Goal: Entertainment & Leisure: Consume media (video, audio)

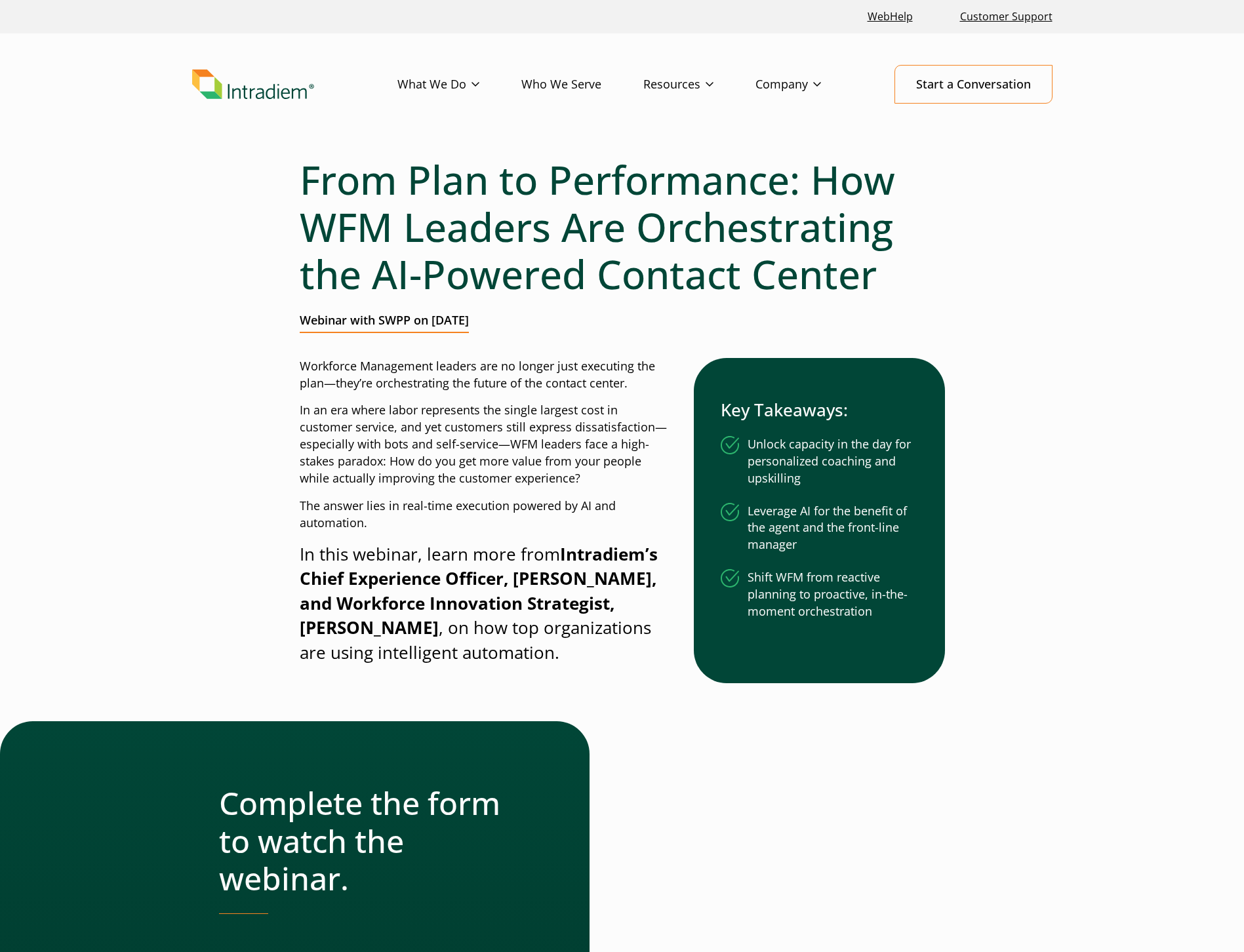
scroll to position [263, 0]
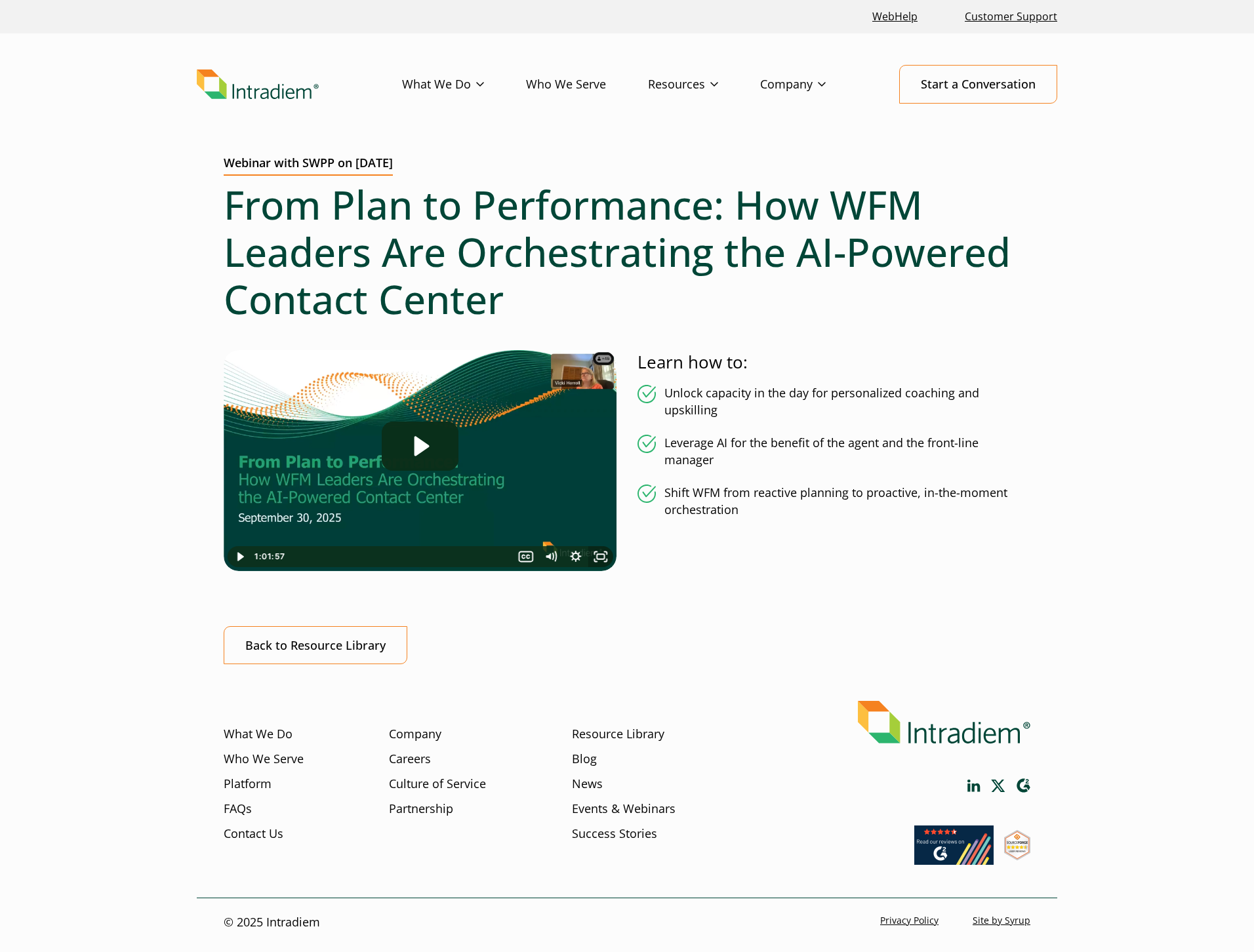
click at [600, 559] on icon "Fullscreen" at bounding box center [600, 557] width 25 height 21
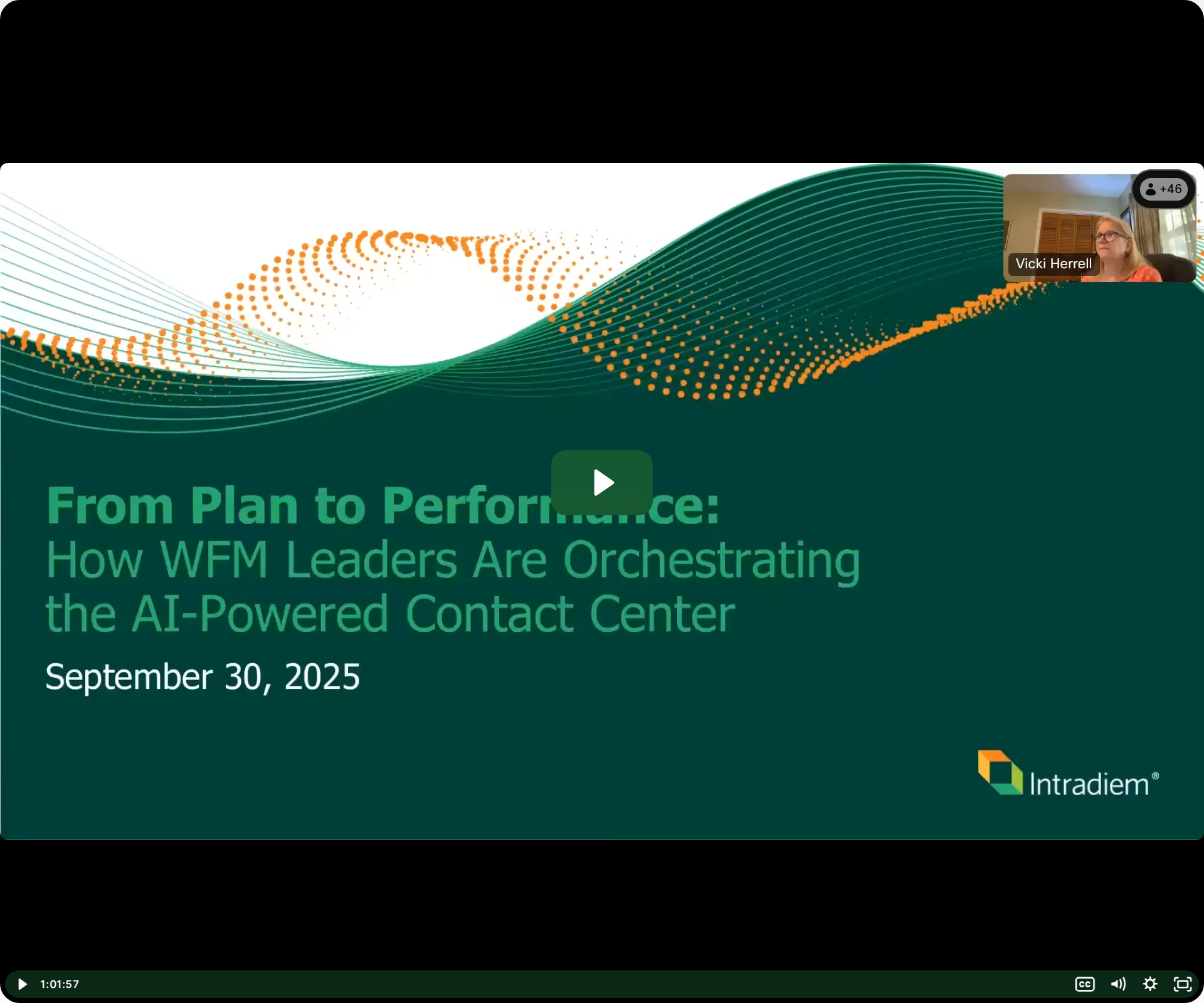
click at [597, 471] on icon "Play Video: From Plan to Performance How WFM Leaders Are Orchestrating the AI-P…" at bounding box center [604, 483] width 20 height 26
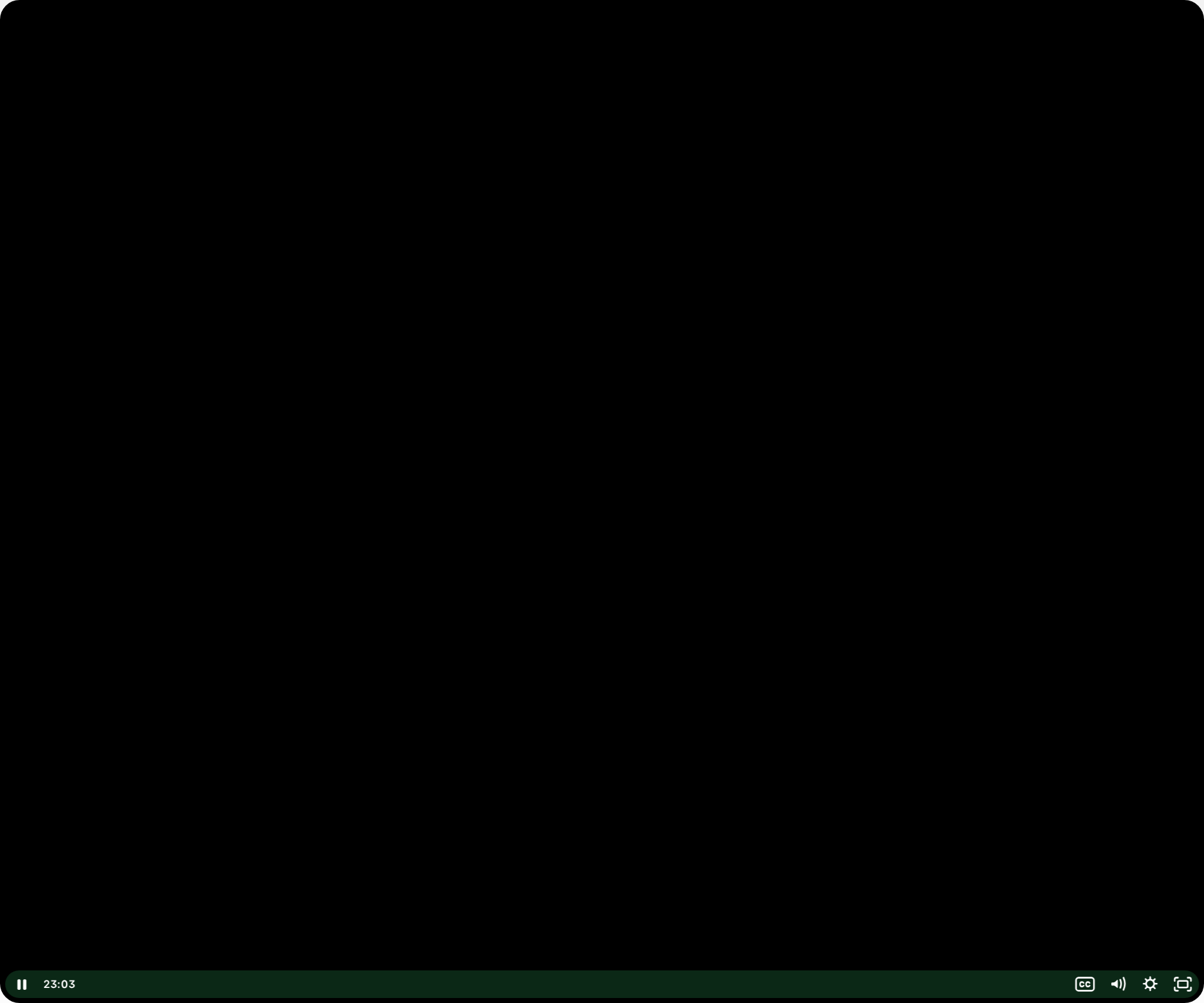
click at [331, 889] on div at bounding box center [602, 502] width 1204 height 1003
click at [338, 736] on div at bounding box center [602, 502] width 1204 height 1003
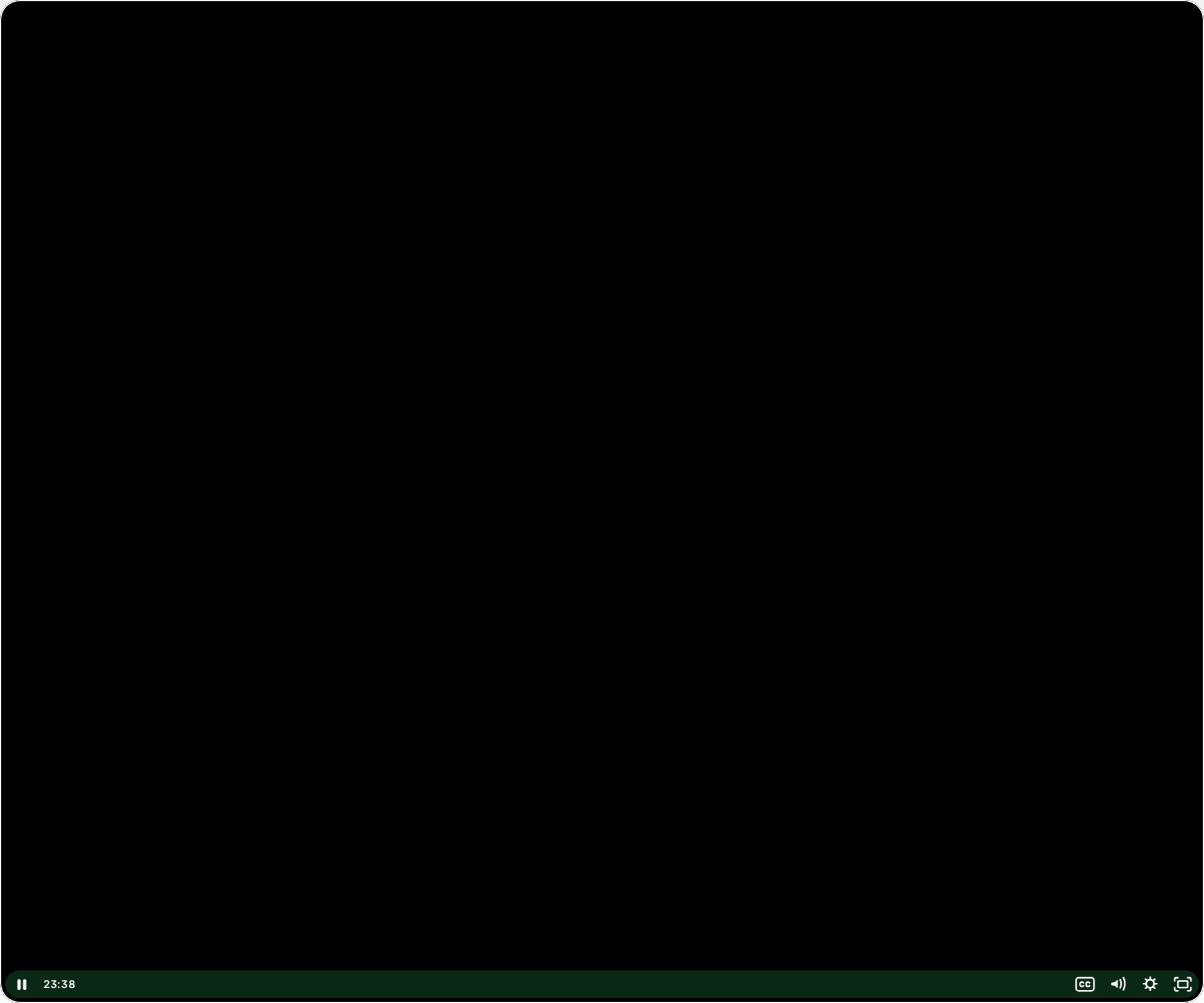
click at [1140, 43] on div at bounding box center [602, 502] width 1204 height 1003
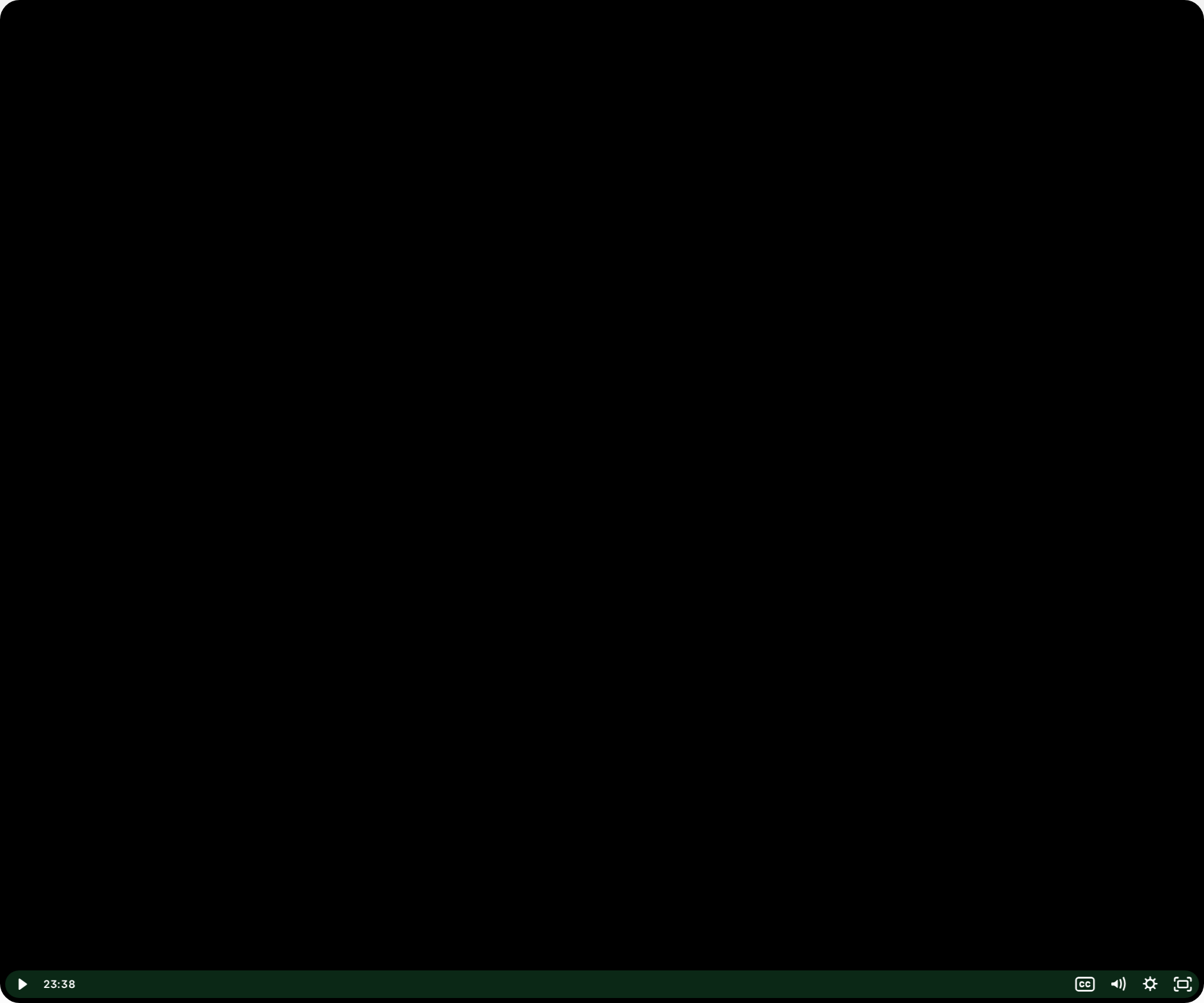
click at [657, 418] on div at bounding box center [602, 502] width 1204 height 1003
click at [1180, 910] on rect "Unfullscreen" at bounding box center [1183, 984] width 10 height 6
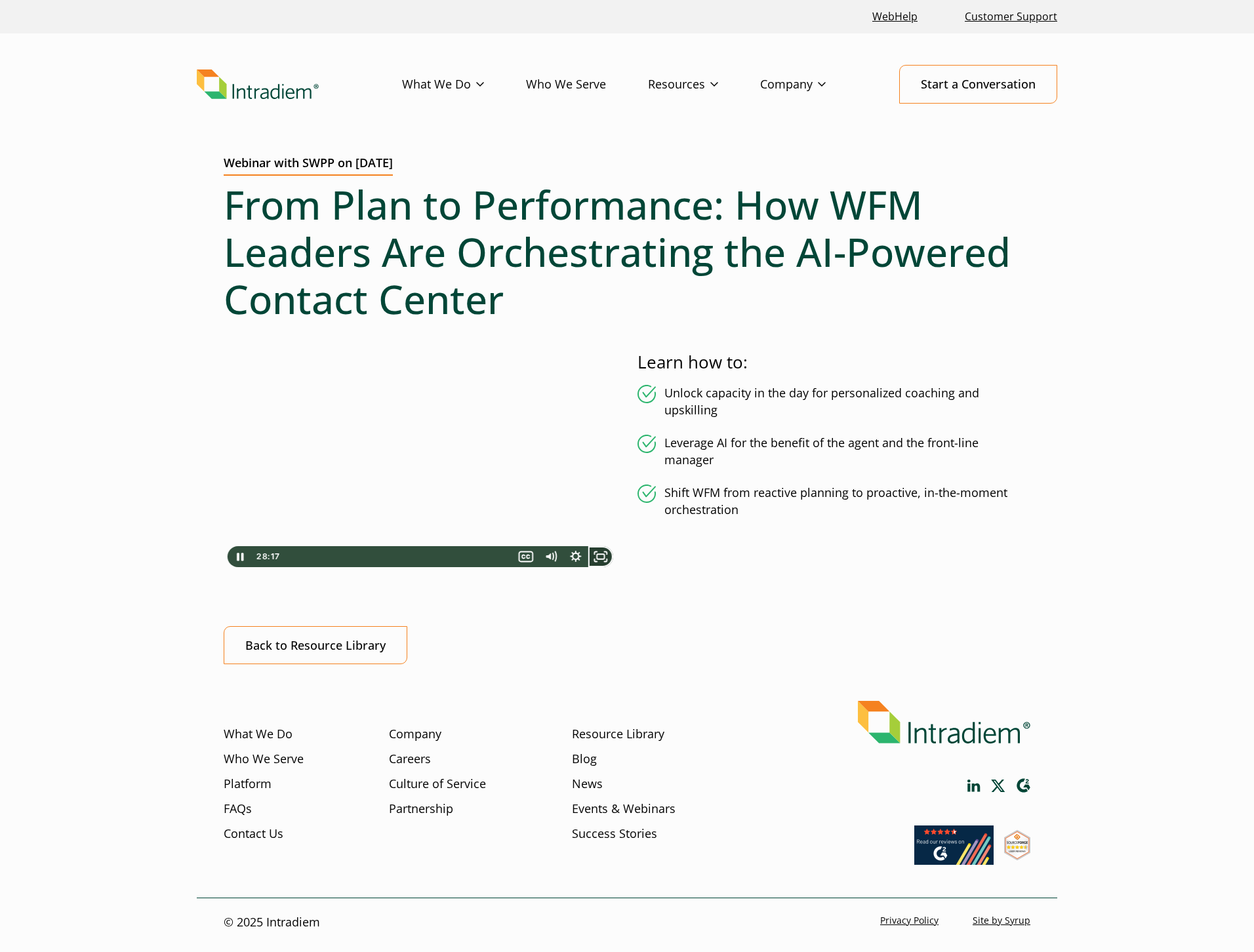
click at [602, 557] on icon "Fullscreen" at bounding box center [600, 557] width 25 height 21
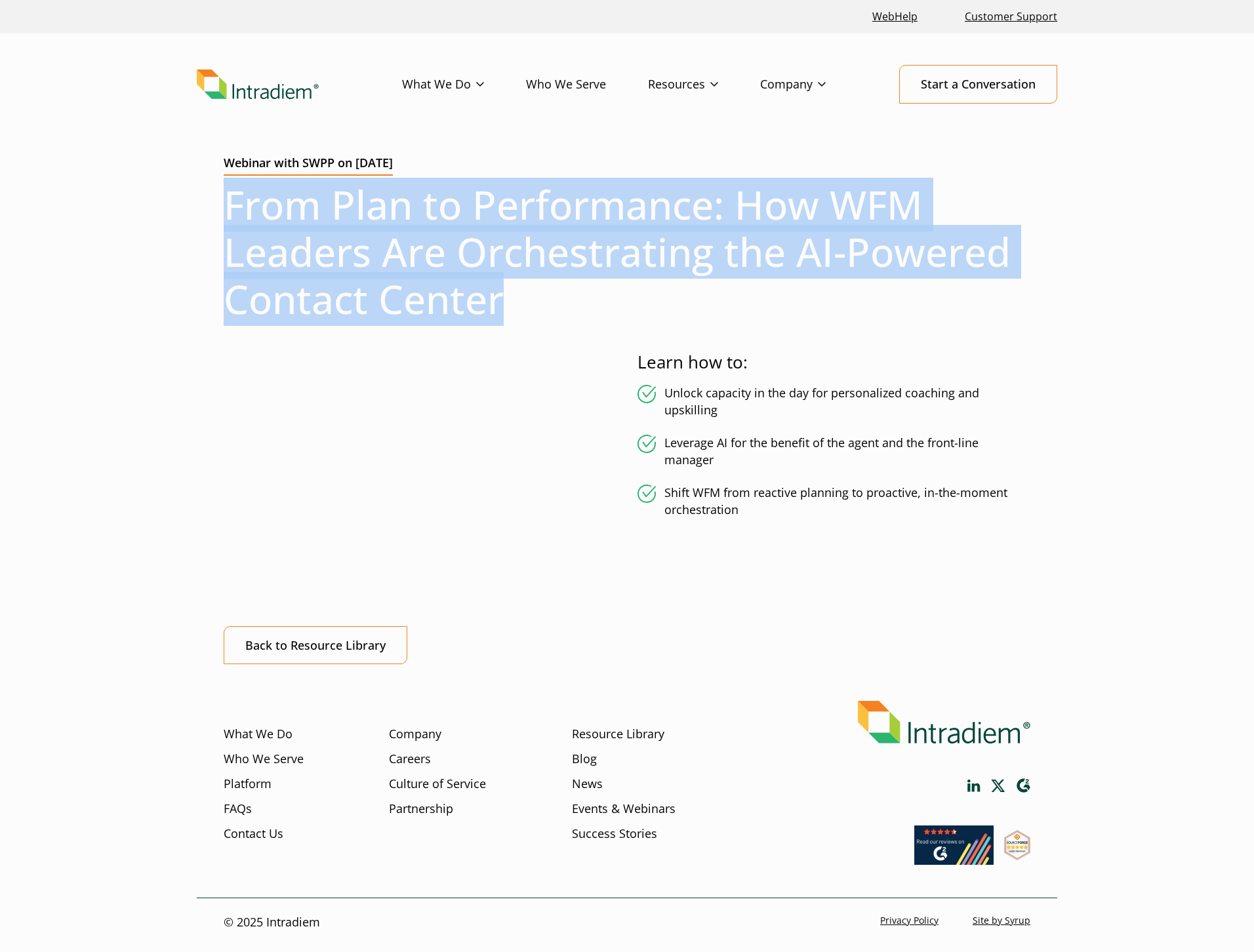
drag, startPoint x: 508, startPoint y: 304, endPoint x: 241, endPoint y: 222, distance: 279.3
click at [235, 220] on h1 "From Plan to Performance: How WFM Leaders Are Orchestrating the AI-Powered Cont…" at bounding box center [627, 252] width 807 height 142
copy h1 "rom Plan to Performance: How WFM Leaders Are Orchestrating the AI-Powered Conta…"
click at [517, 312] on h1 "From Plan to Performance: How WFM Leaders Are Orchestrating the AI-Powered Cont…" at bounding box center [627, 252] width 807 height 142
drag, startPoint x: 515, startPoint y: 303, endPoint x: 223, endPoint y: 208, distance: 307.1
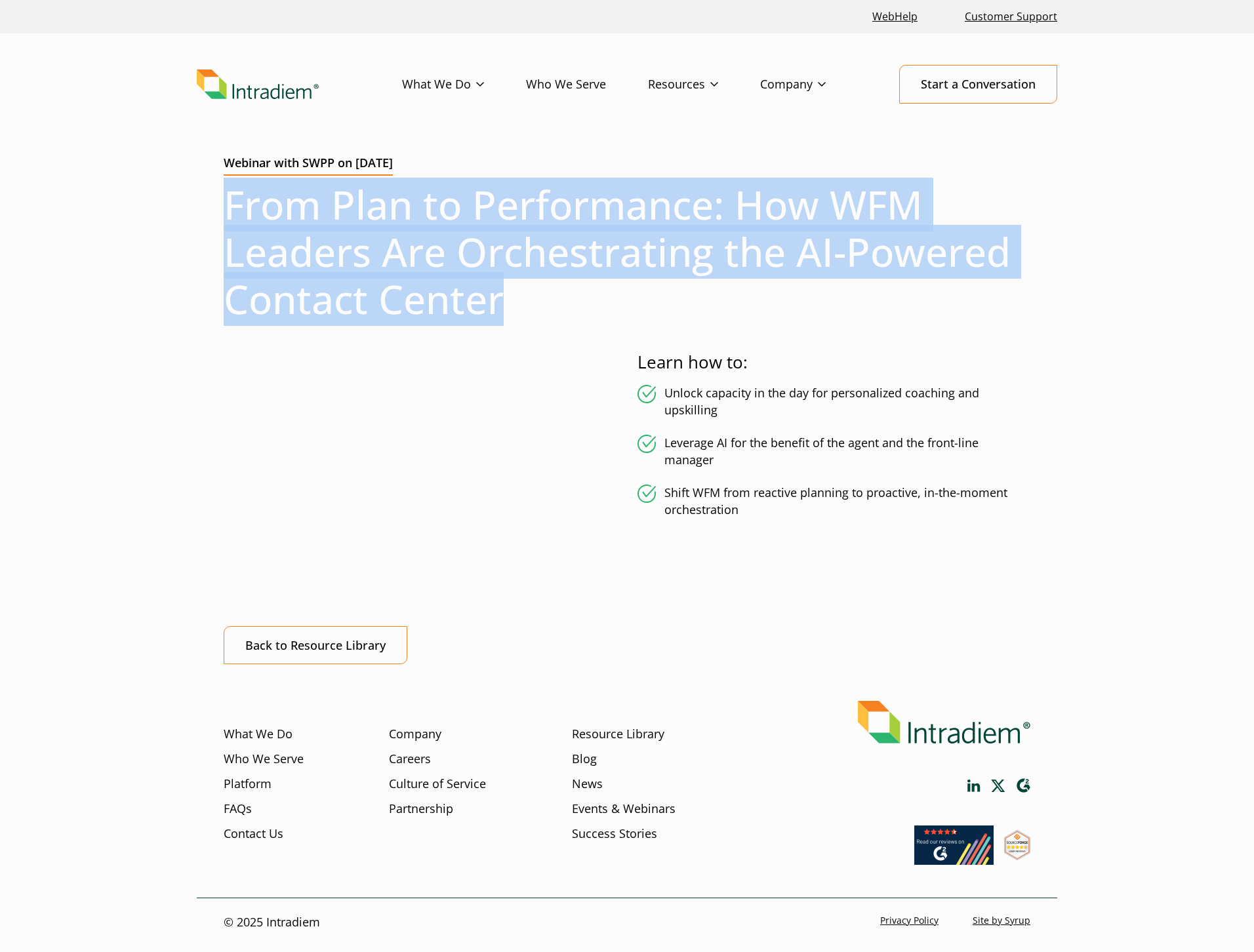
click at [223, 208] on div "Webinar with SWPP on [DATE] From Plan to Performance: How WFM Leaders Are Orche…" at bounding box center [626, 410] width 860 height 508
copy h1 "From Plan to Performance: How WFM Leaders Are Orchestrating the AI-Powered Cont…"
click at [599, 553] on icon "Fullscreen" at bounding box center [600, 557] width 25 height 21
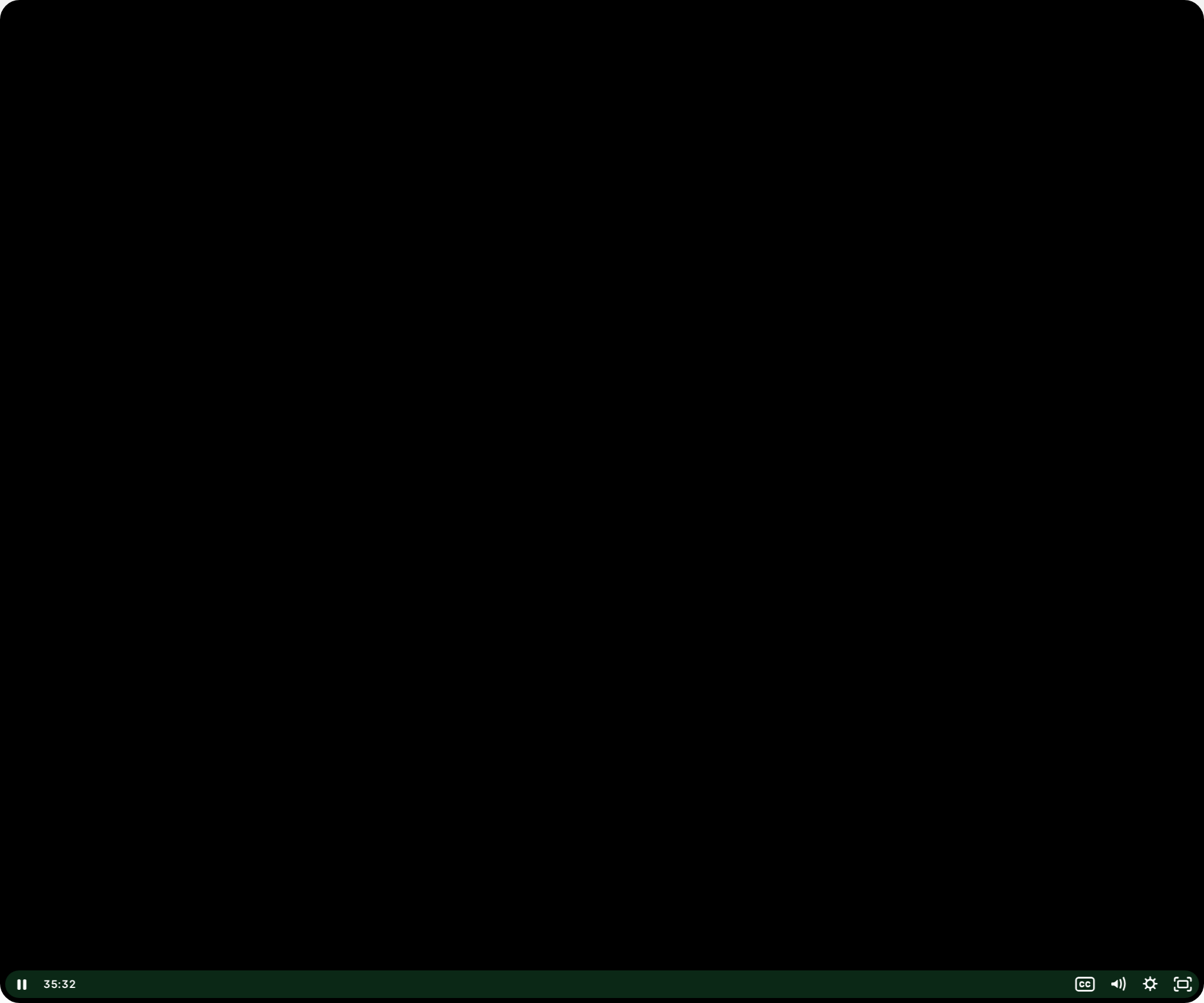
click at [755, 377] on div at bounding box center [602, 502] width 1204 height 1003
click at [712, 386] on div at bounding box center [602, 502] width 1204 height 1003
click at [614, 375] on div at bounding box center [602, 502] width 1204 height 1003
click at [550, 485] on div at bounding box center [602, 502] width 1204 height 1003
click at [618, 285] on div at bounding box center [602, 502] width 1204 height 1003
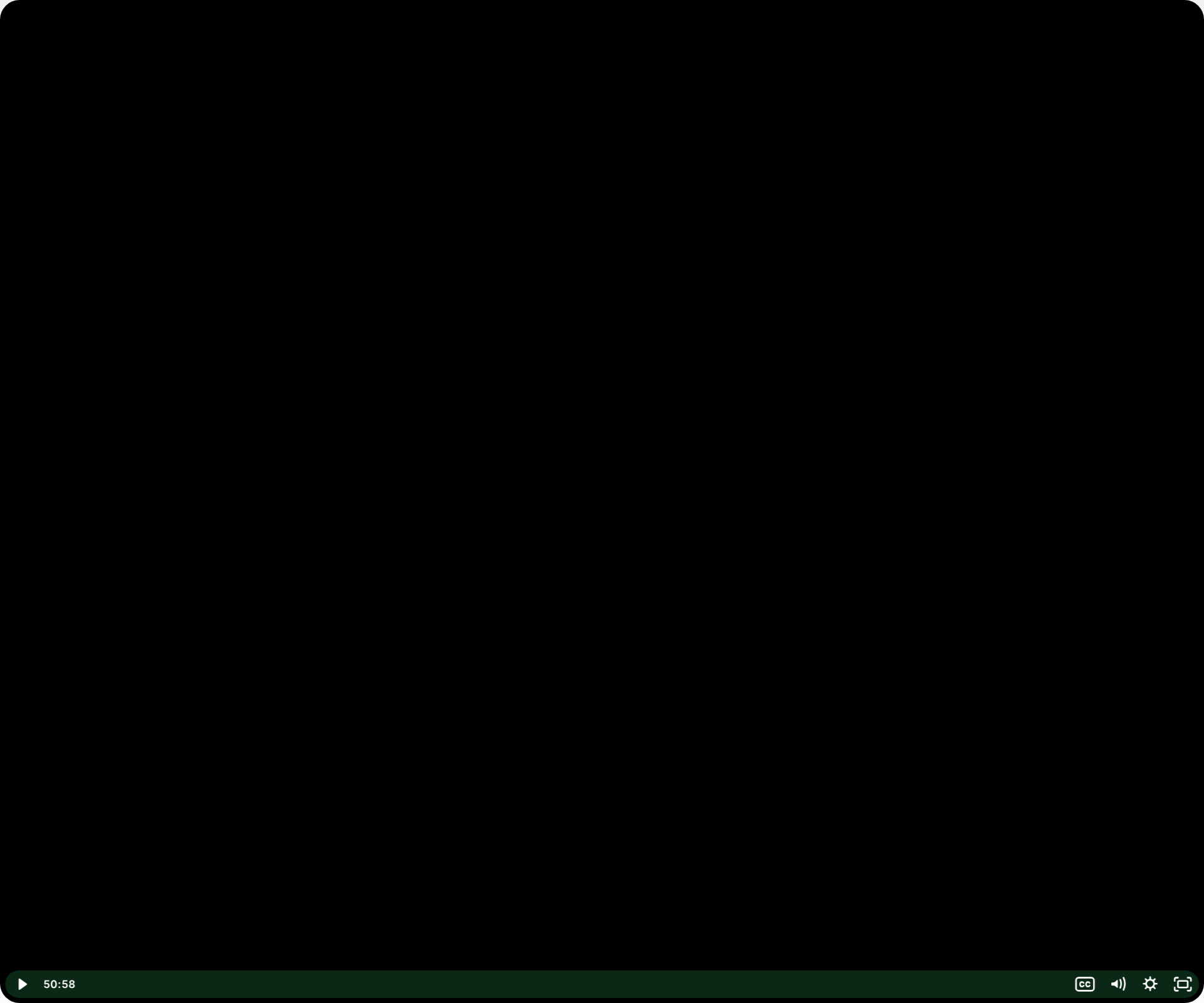
click at [900, 87] on div at bounding box center [602, 502] width 1204 height 1003
click at [813, 105] on div at bounding box center [602, 502] width 1204 height 1003
click at [1176, 910] on icon "Unfullscreen" at bounding box center [1183, 984] width 33 height 28
